Goal: Task Accomplishment & Management: Use online tool/utility

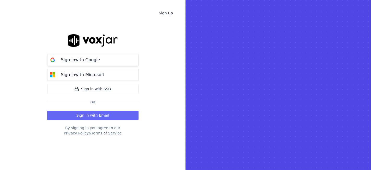
click at [91, 58] on p "Sign in with Google" at bounding box center [80, 60] width 39 height 6
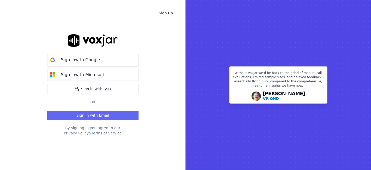
click at [87, 59] on p "Sign in with Google" at bounding box center [80, 60] width 39 height 6
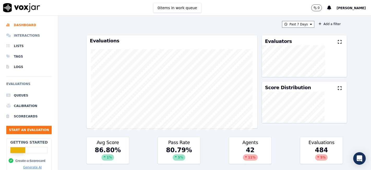
drag, startPoint x: 17, startPoint y: 35, endPoint x: 29, endPoint y: 39, distance: 12.6
click at [17, 35] on li "Interactions" at bounding box center [28, 35] width 45 height 10
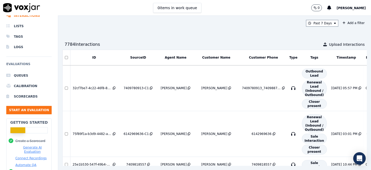
scroll to position [29, 0]
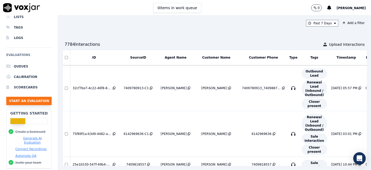
click at [33, 102] on button "Start an Evaluation" at bounding box center [28, 101] width 45 height 8
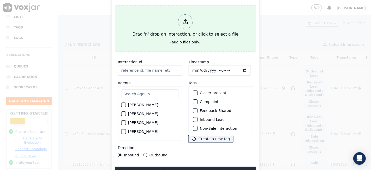
click at [185, 22] on icon at bounding box center [186, 22] width 6 height 6
type input "08272025_3322209976_4194039110.mp3"
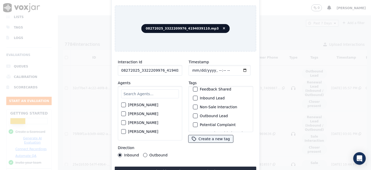
scroll to position [44, 0]
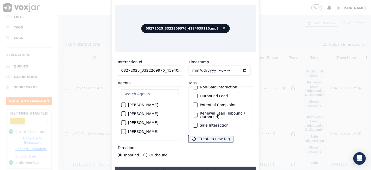
click at [214, 167] on button "Upload interaction to start evaluation" at bounding box center [186, 170] width 142 height 9
